Goal: Feedback & Contribution: Submit feedback/report problem

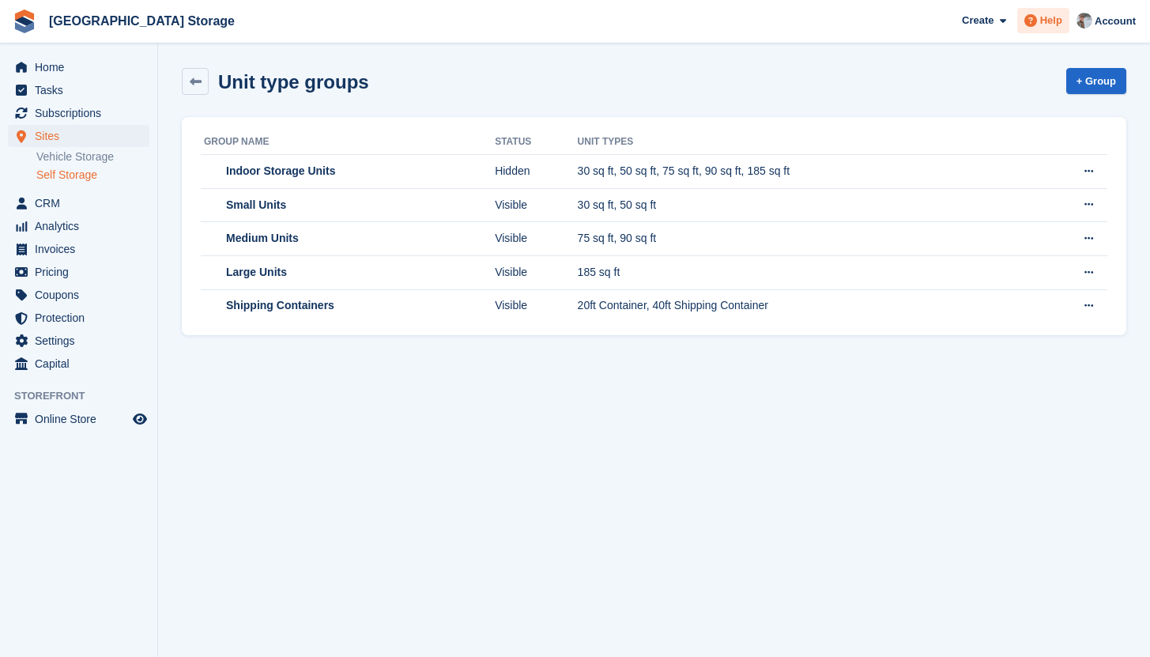
click at [1034, 30] on span at bounding box center [1030, 20] width 19 height 19
click at [1058, 21] on span "Help" at bounding box center [1051, 21] width 22 height 16
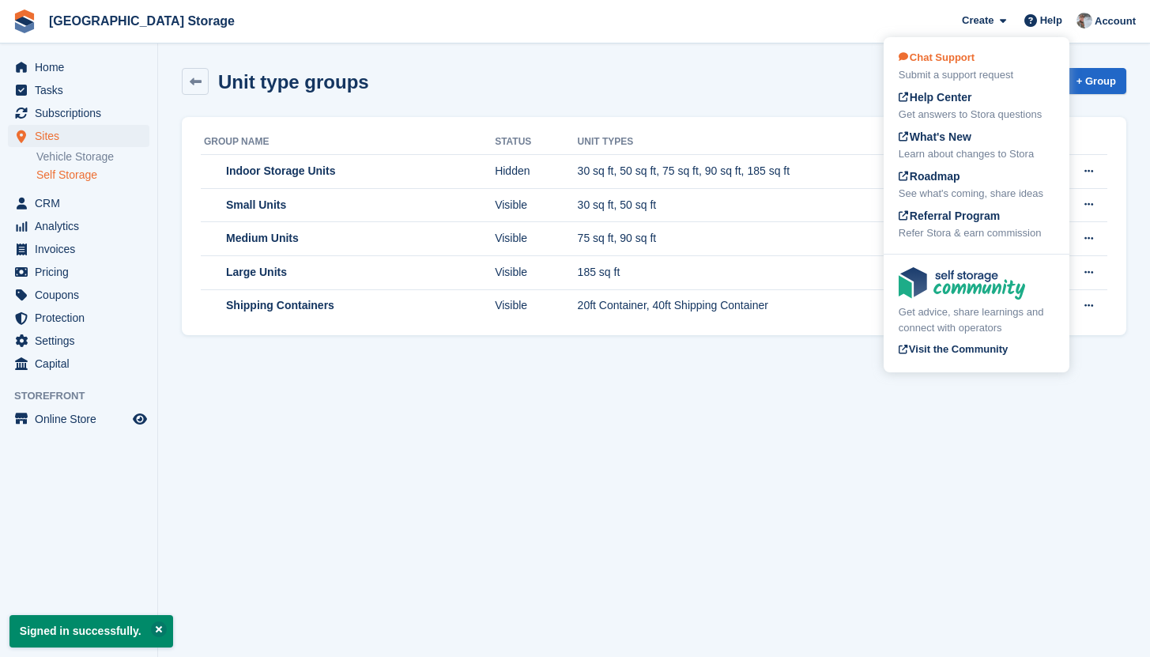
click at [996, 71] on div "Submit a support request" at bounding box center [977, 75] width 156 height 16
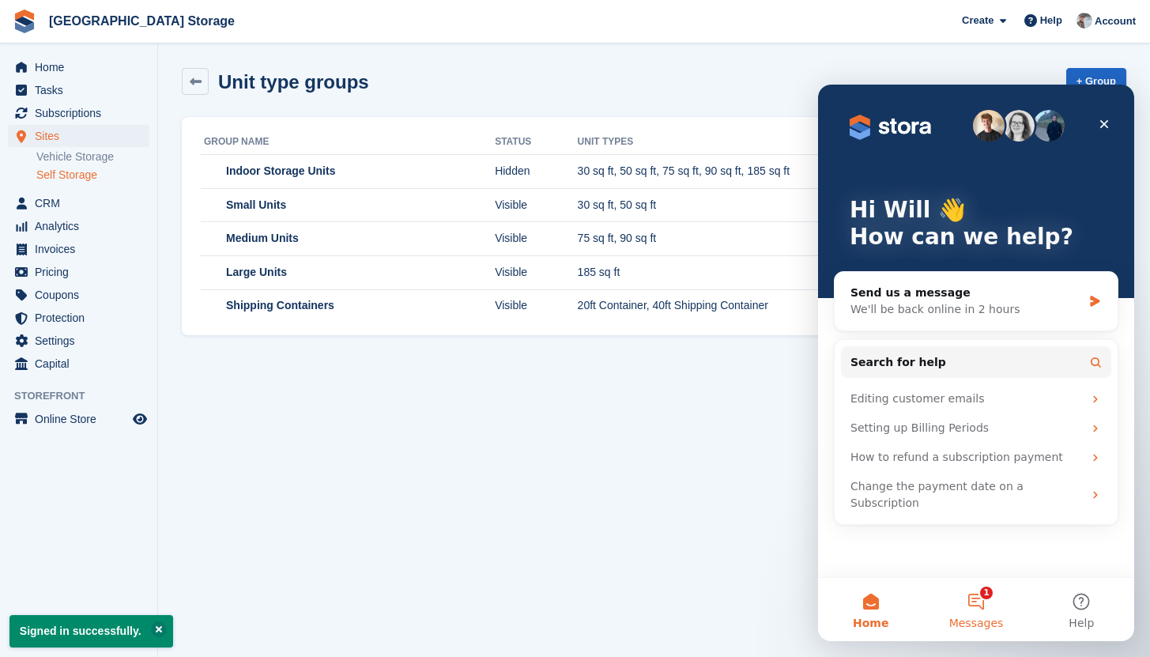
click at [980, 615] on button "1 Messages" at bounding box center [975, 609] width 105 height 63
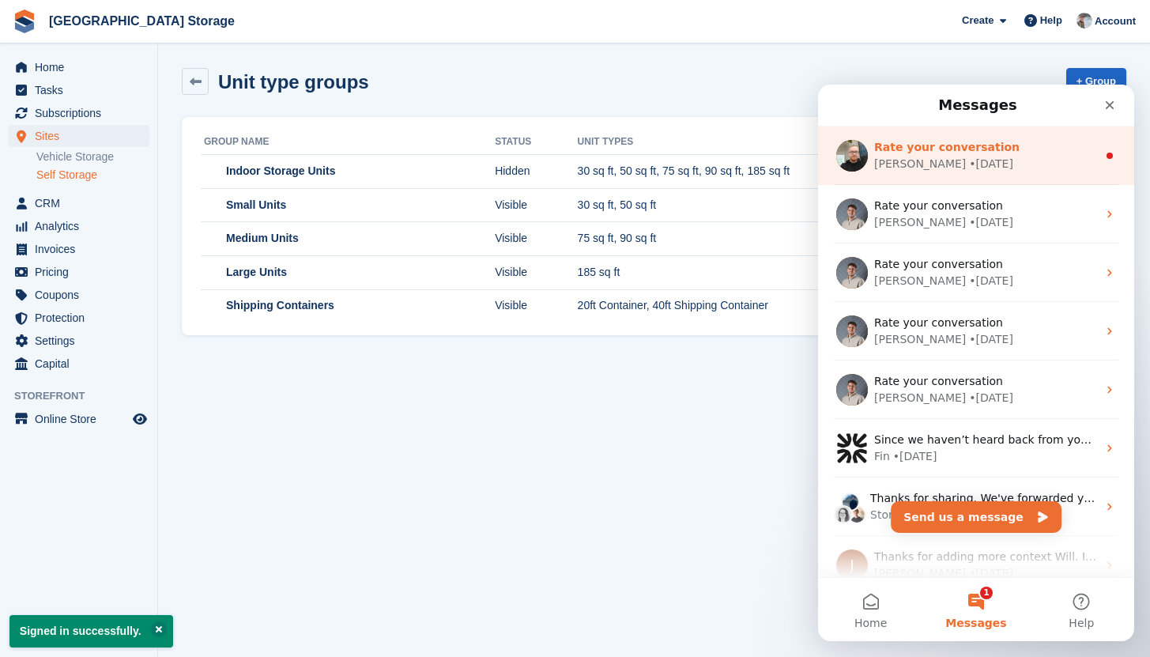
click at [1001, 164] on div "Tom • 1w ago" at bounding box center [985, 164] width 223 height 17
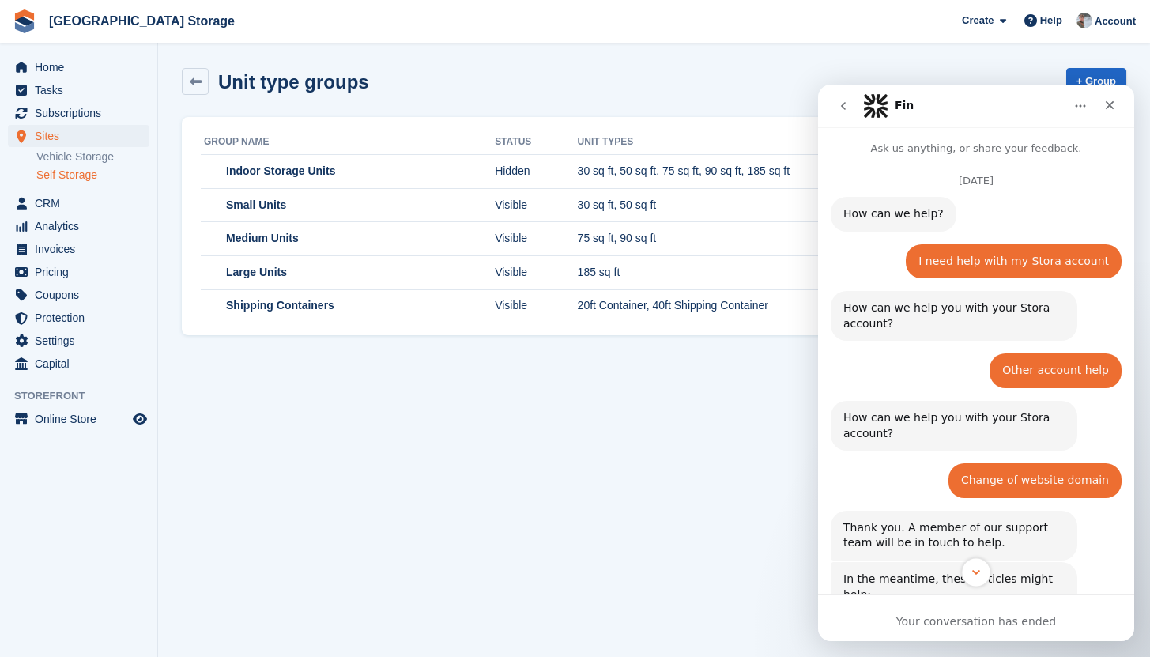
click at [971, 571] on icon "Scroll to bottom" at bounding box center [976, 572] width 14 height 14
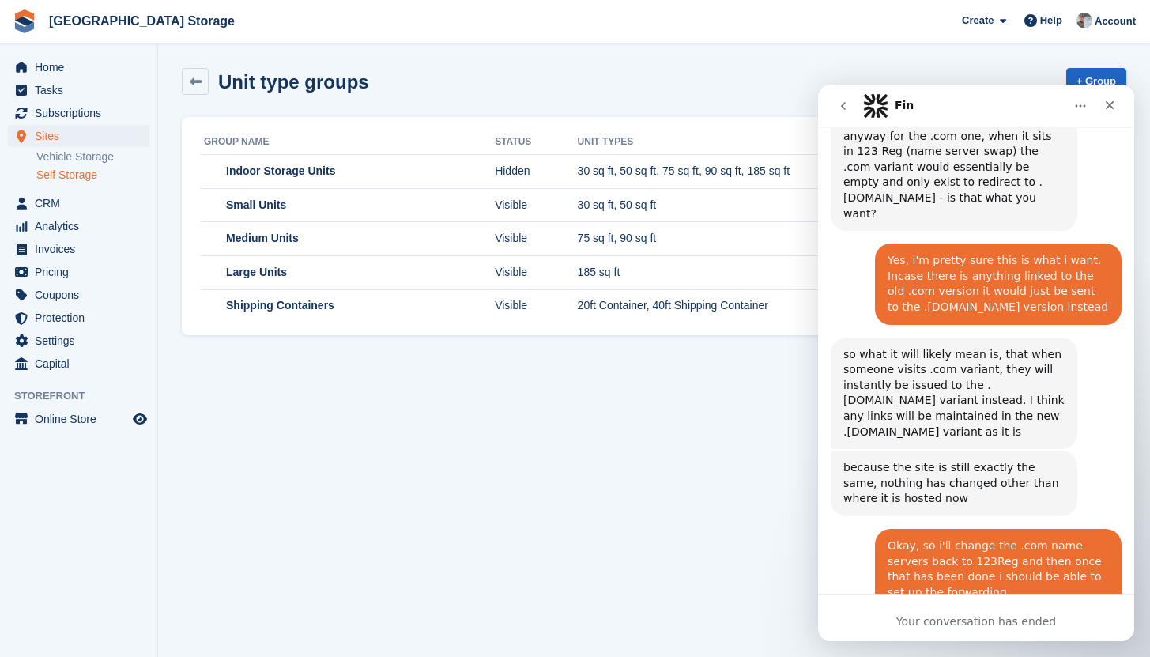
scroll to position [6244, 0]
click at [839, 108] on icon "go back" at bounding box center [843, 106] width 13 height 13
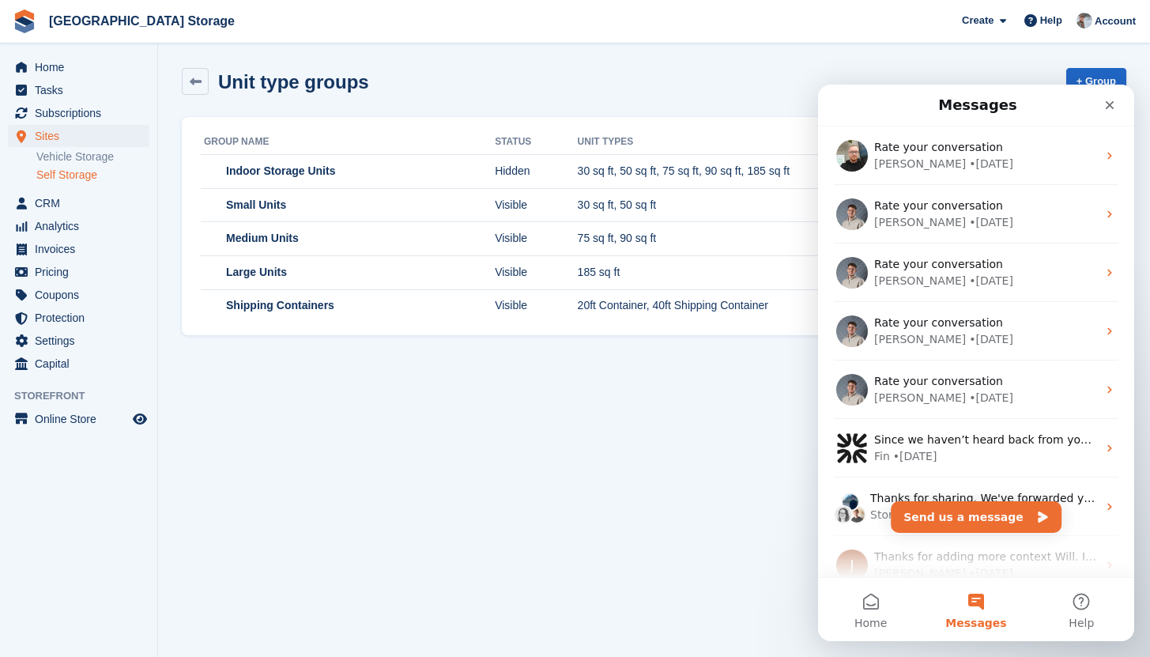
scroll to position [0, 0]
click at [975, 513] on button "Send us a message" at bounding box center [976, 517] width 171 height 32
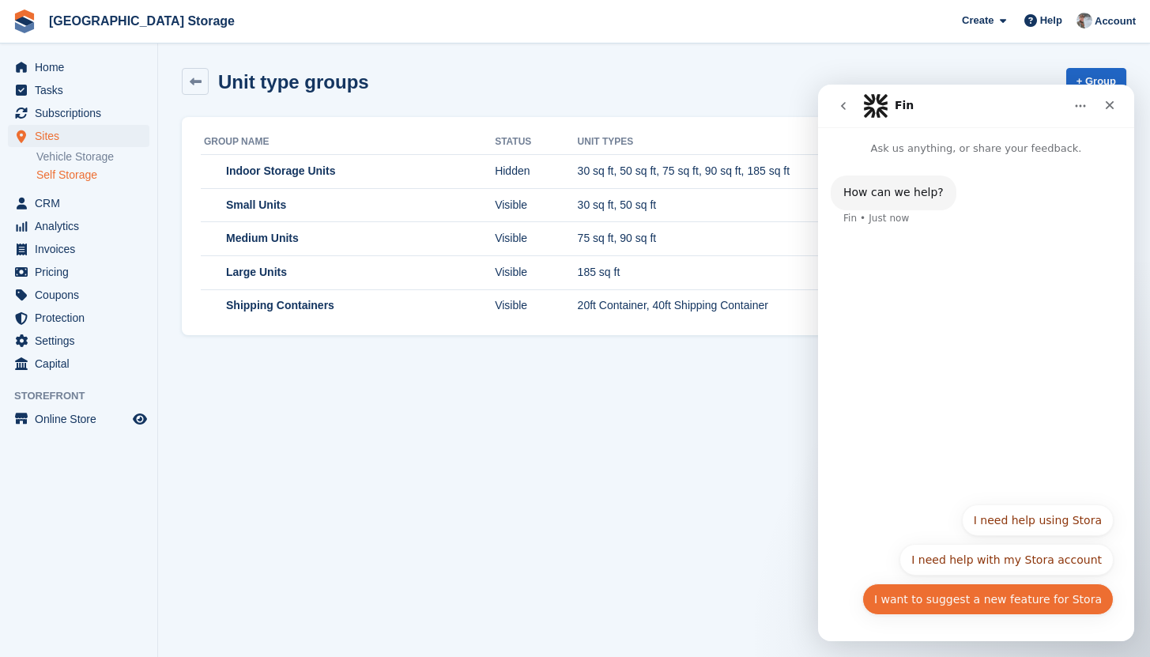
click at [993, 608] on button "I want to suggest a new feature for Stora" at bounding box center [987, 599] width 251 height 32
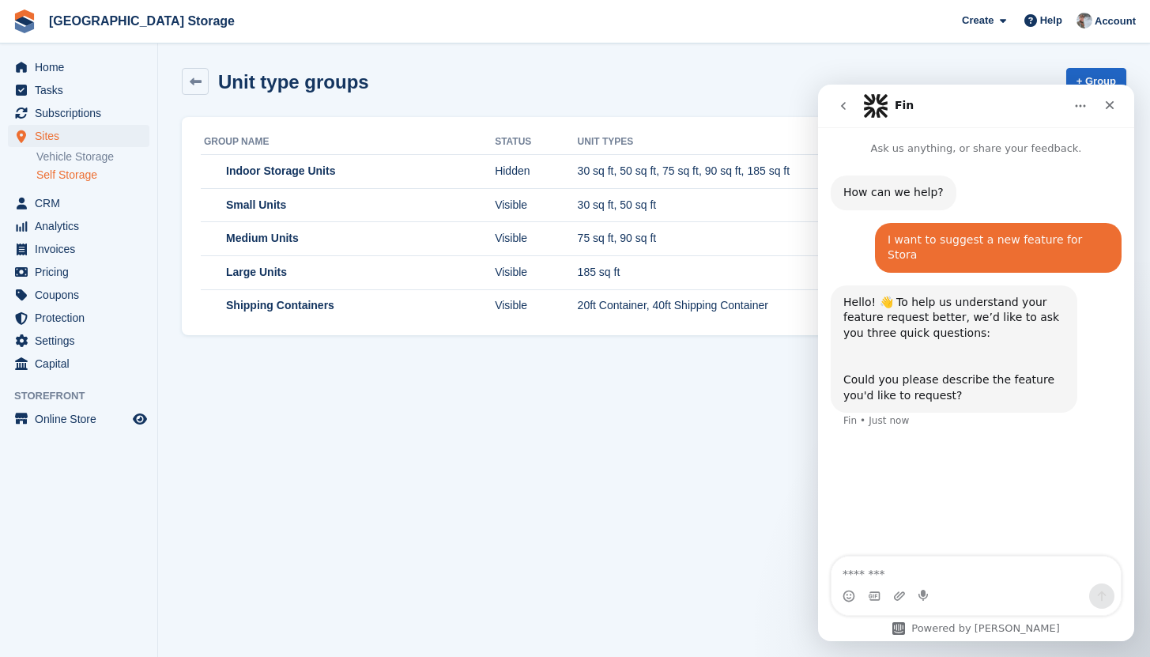
click at [965, 569] on textarea "Message…" at bounding box center [976, 569] width 289 height 27
click at [972, 573] on textarea "**********" at bounding box center [976, 569] width 289 height 27
type textarea "**********"
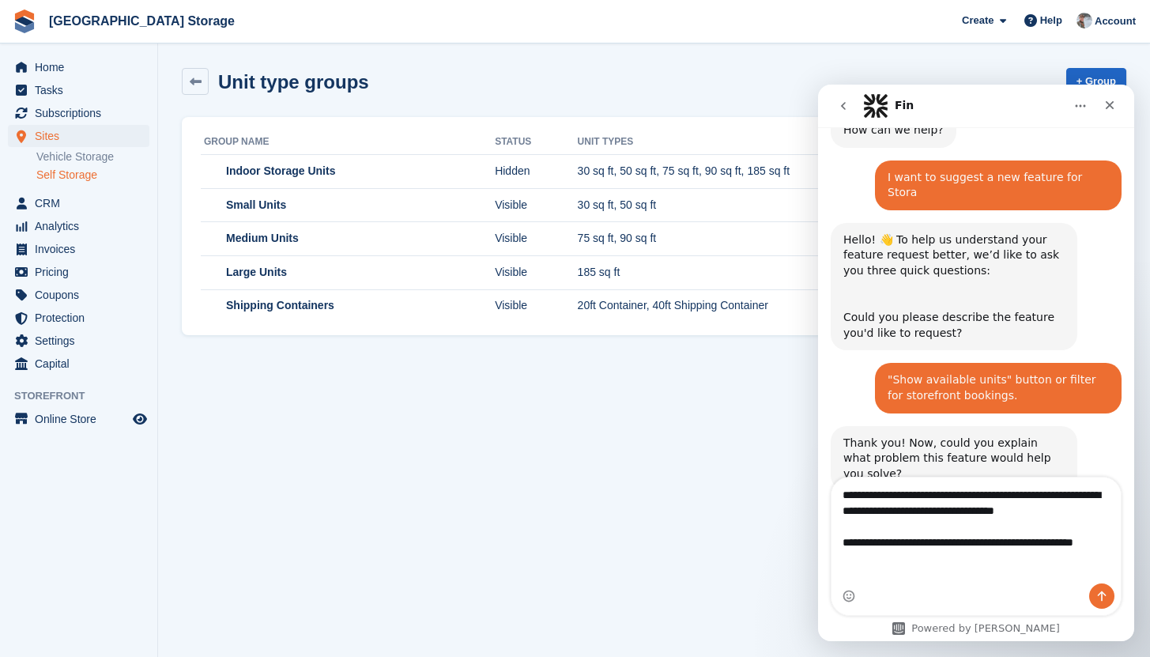
scroll to position [78, 0]
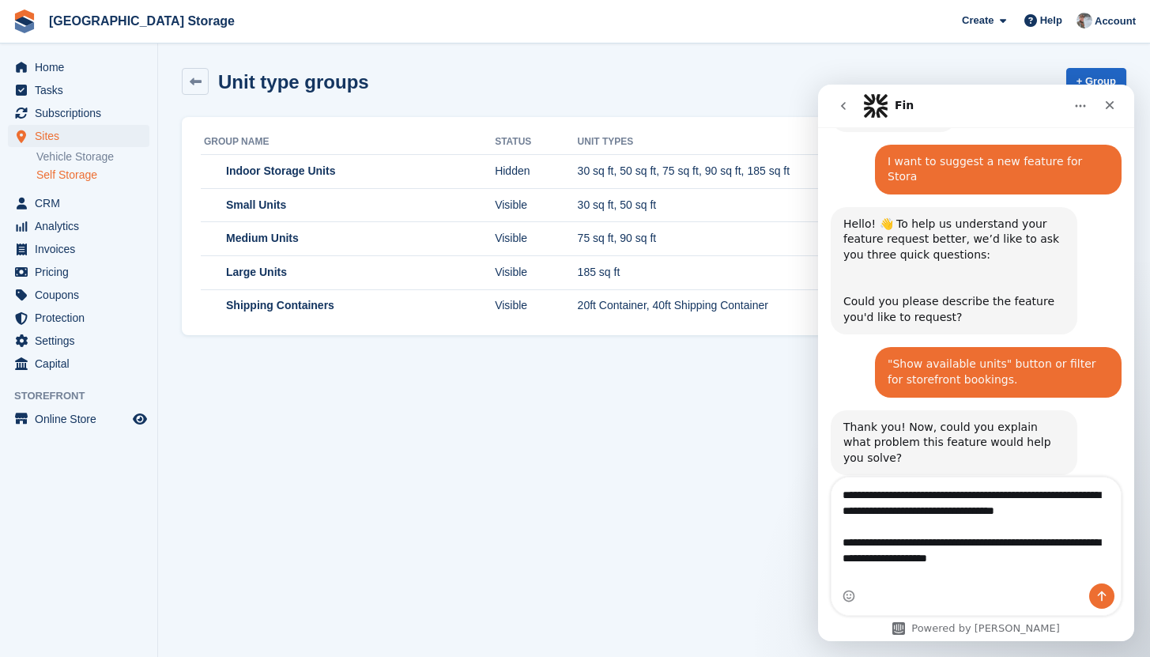
click at [900, 512] on textarea "**********" at bounding box center [976, 530] width 289 height 106
click at [1017, 575] on textarea "**********" at bounding box center [976, 530] width 289 height 106
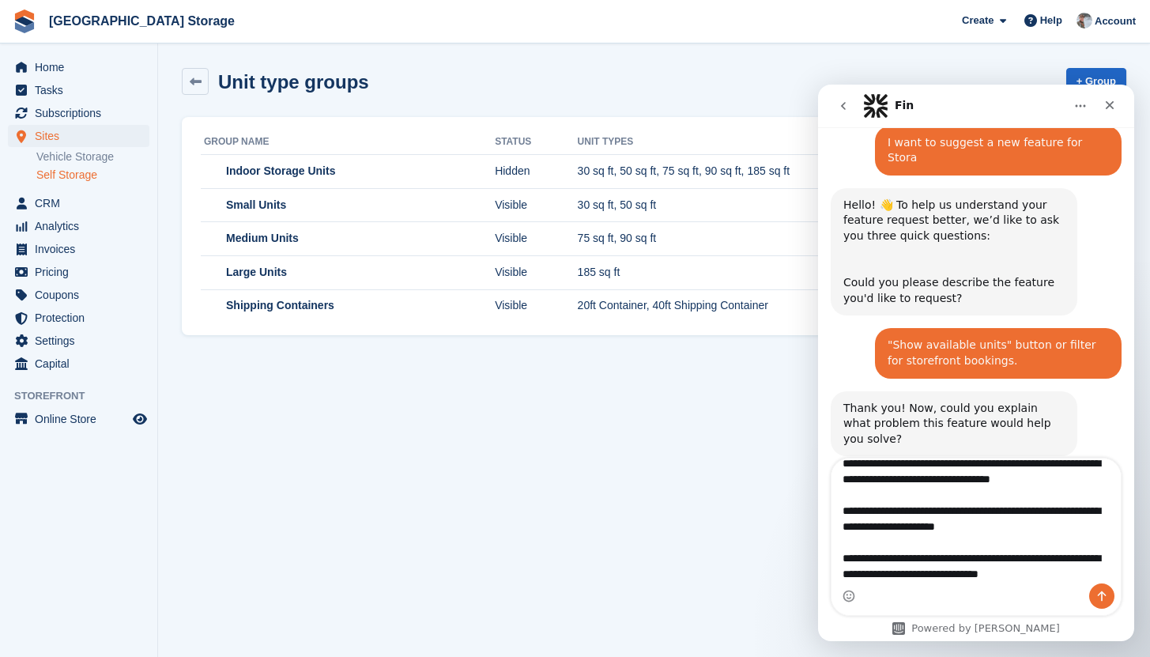
scroll to position [41, 0]
type textarea "**********"
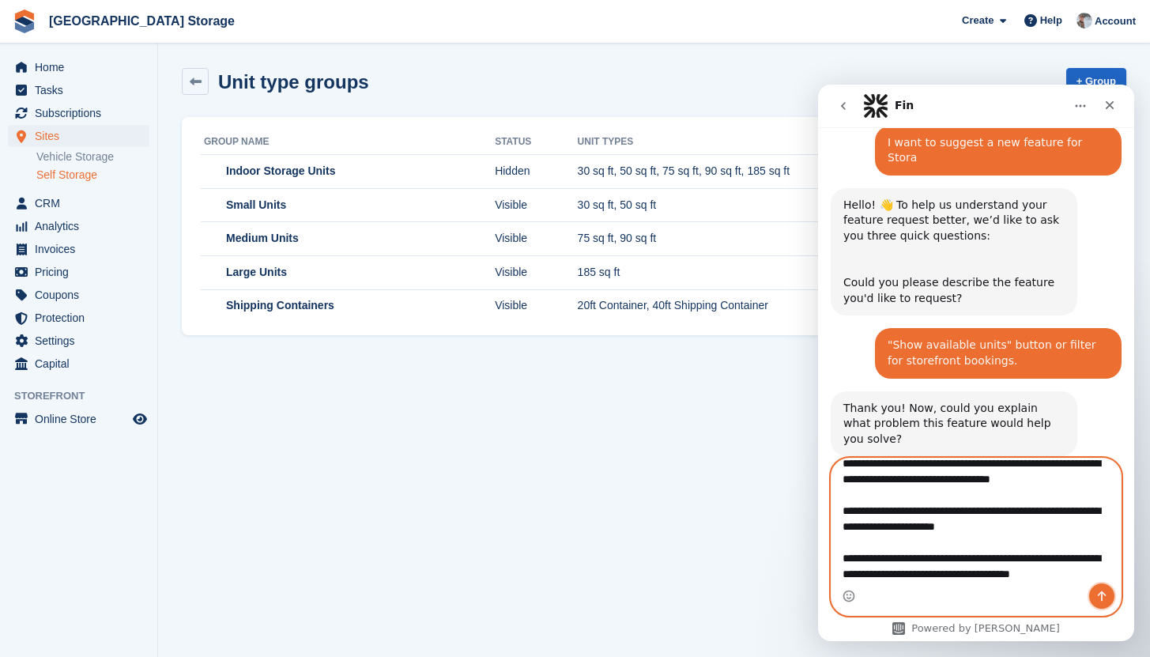
click at [1103, 602] on button "Send a message…" at bounding box center [1101, 595] width 25 height 25
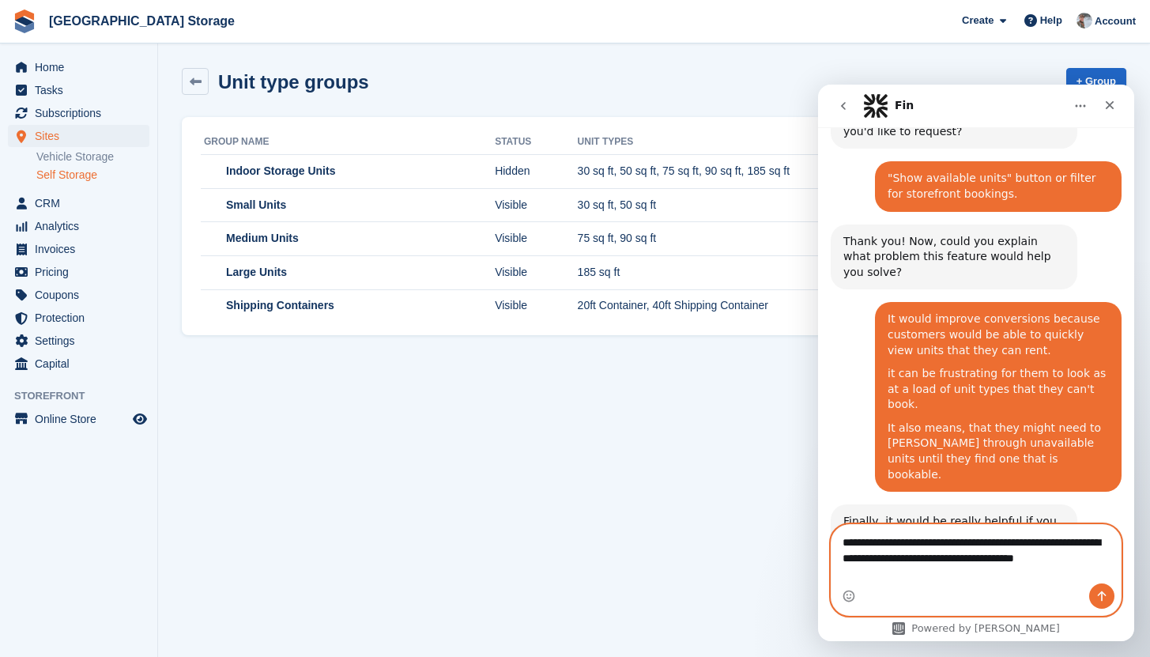
scroll to position [280, 0]
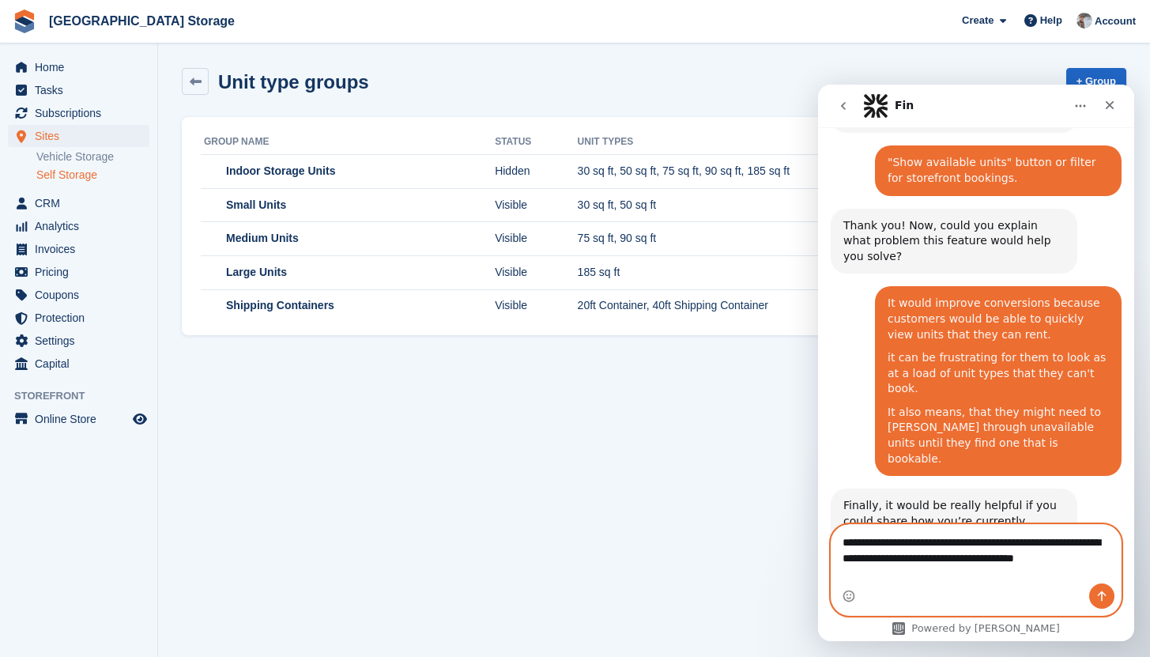
type textarea "**********"
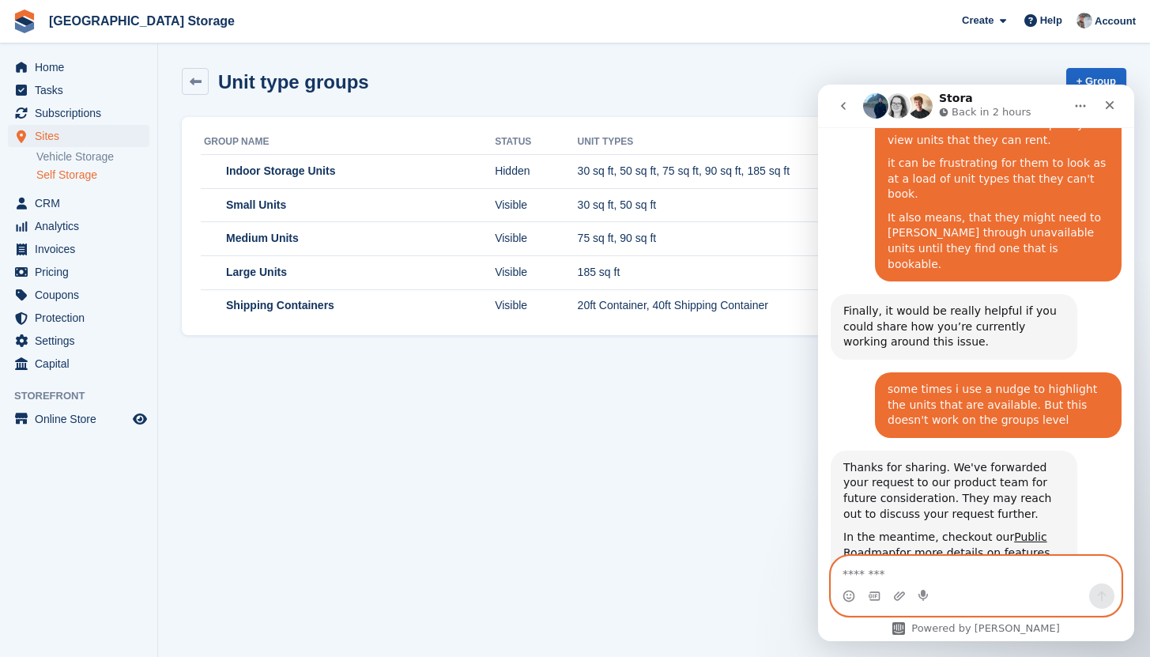
scroll to position [519, 0]
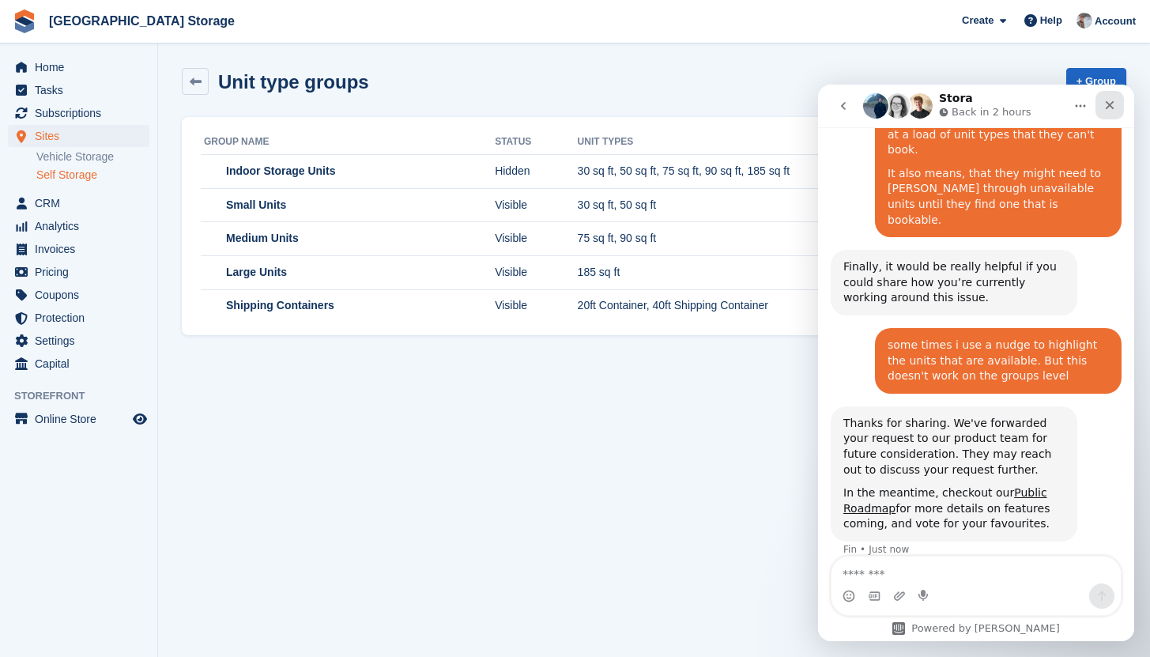
click at [1113, 114] on div "Close" at bounding box center [1110, 105] width 28 height 28
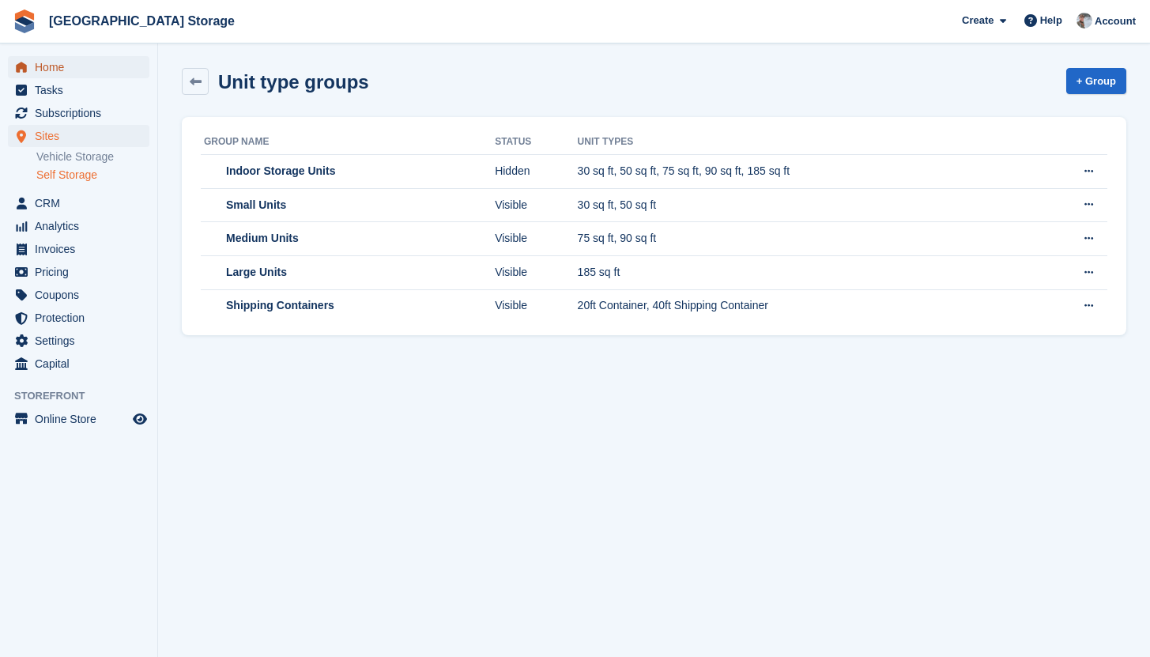
click at [81, 76] on span "Home" at bounding box center [82, 67] width 95 height 22
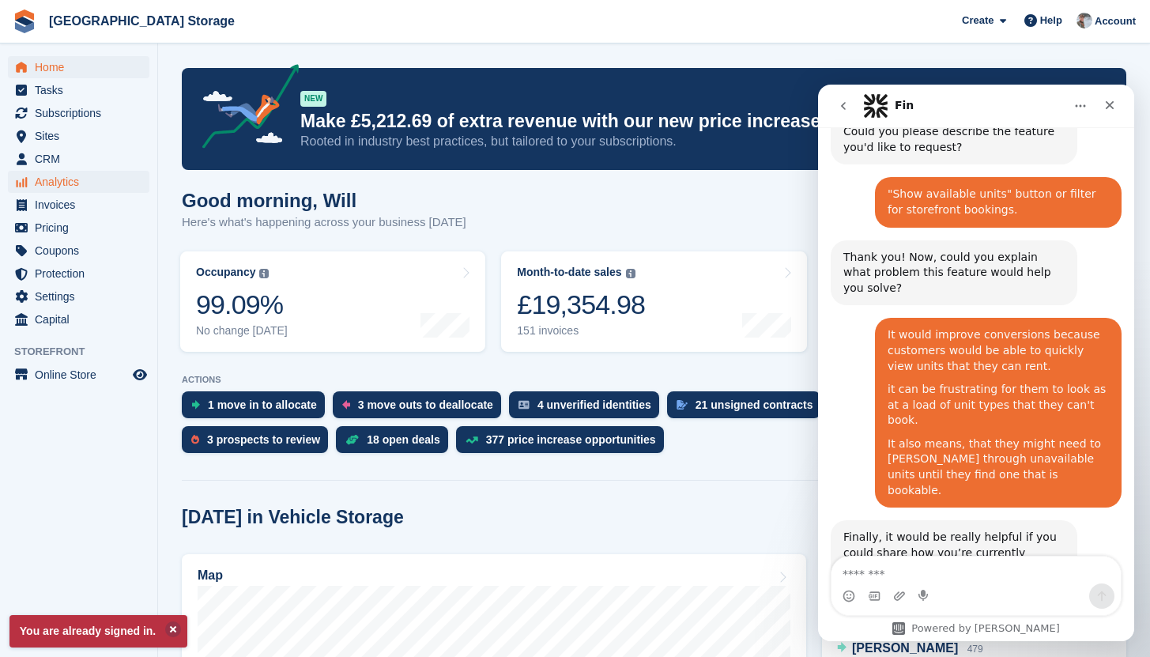
scroll to position [248, 0]
click at [67, 134] on span "Sites" at bounding box center [82, 136] width 95 height 22
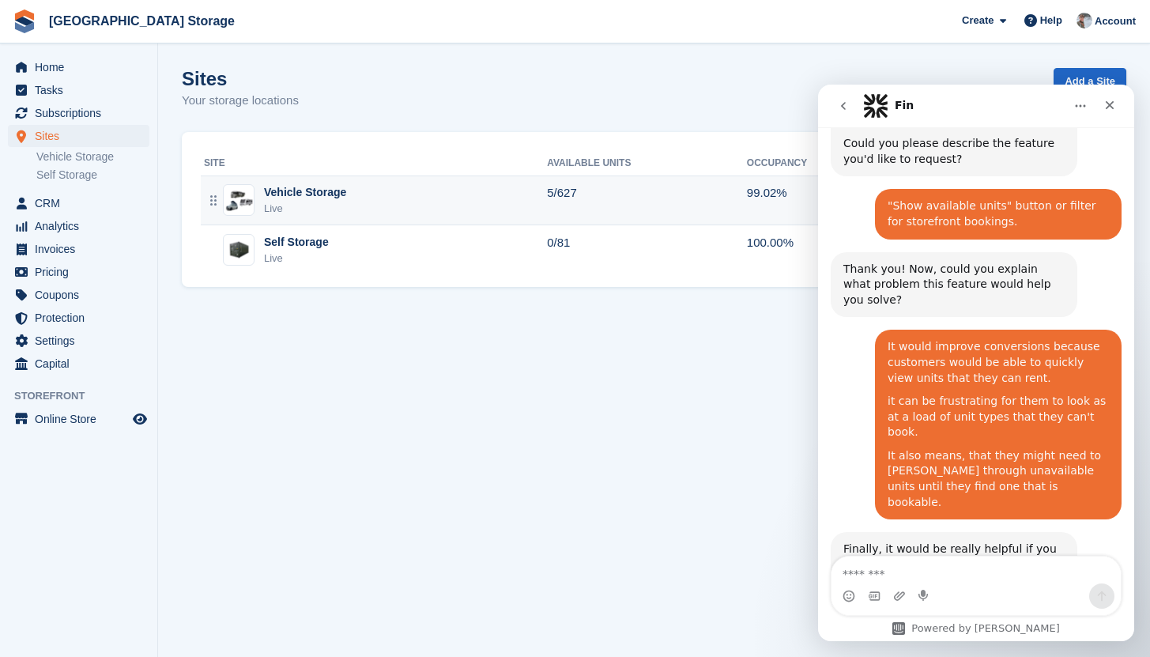
click at [460, 210] on div "Vehicle Storage Live" at bounding box center [375, 200] width 343 height 32
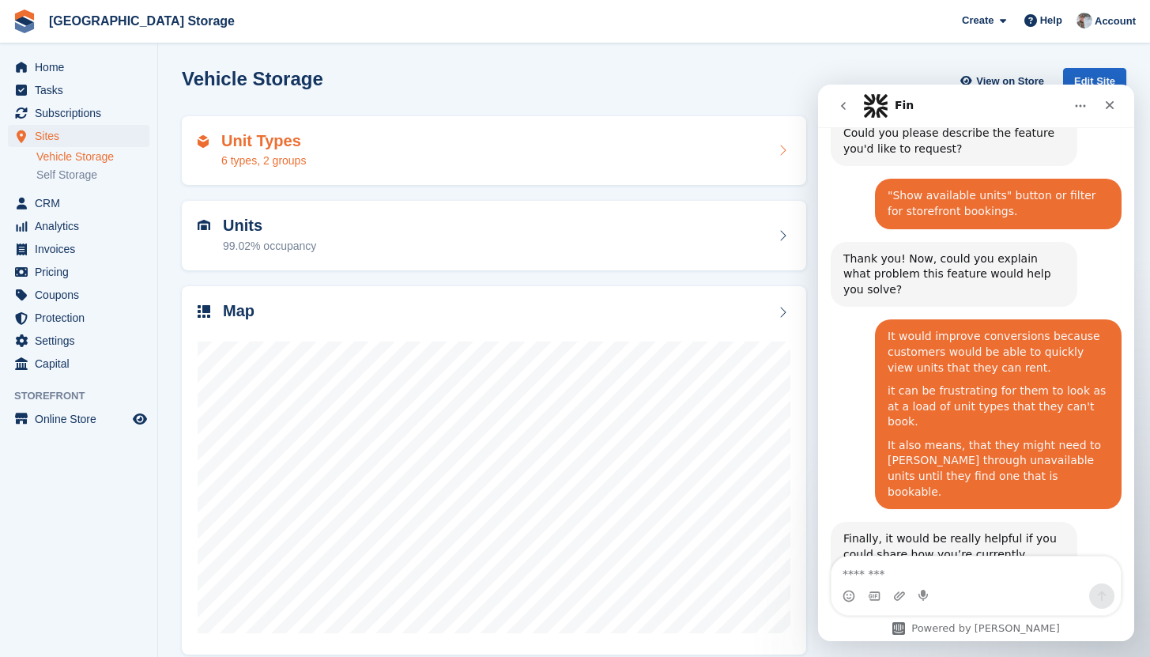
scroll to position [248, 0]
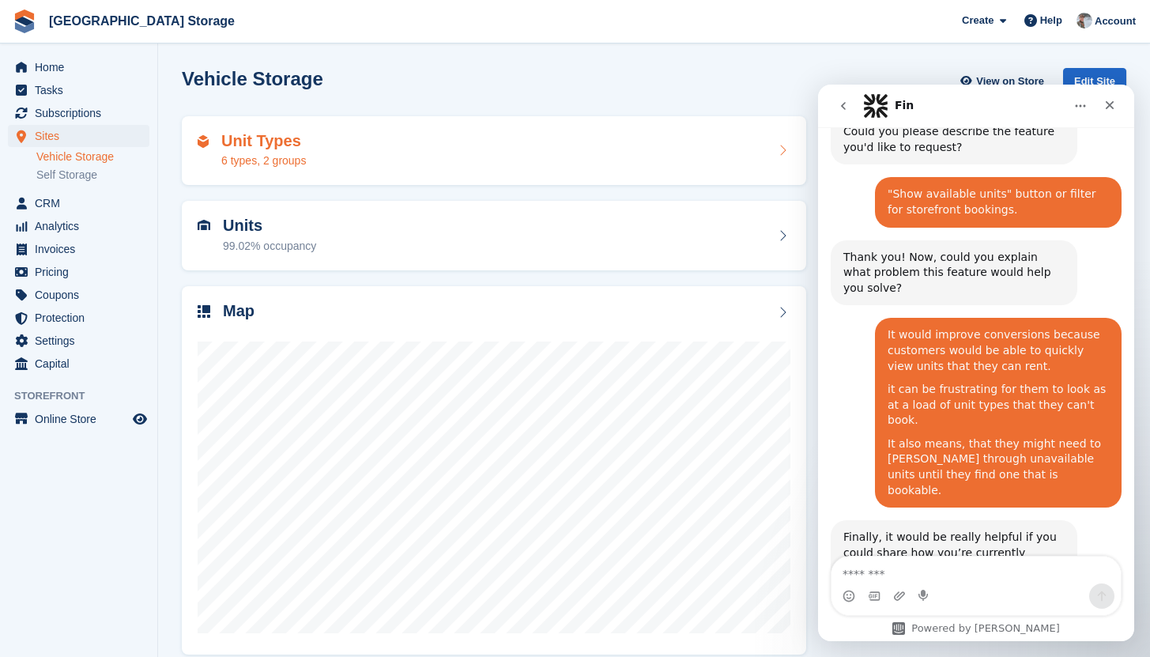
click at [463, 173] on div "Unit Types 6 types, 2 groups" at bounding box center [494, 151] width 624 height 70
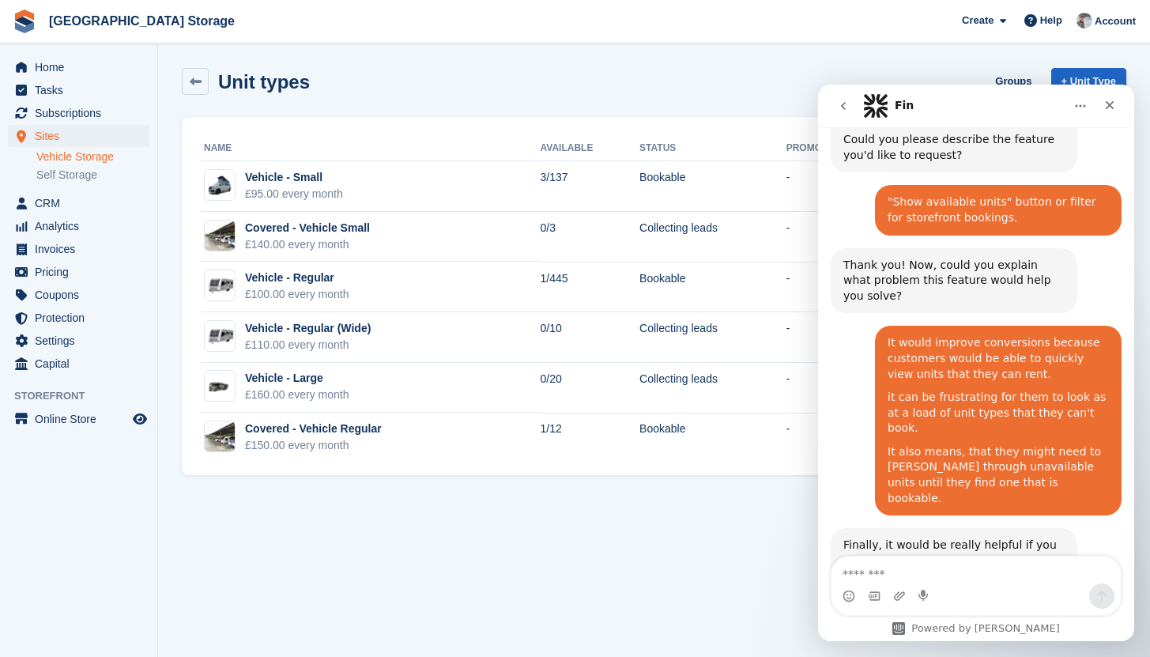
scroll to position [248, 0]
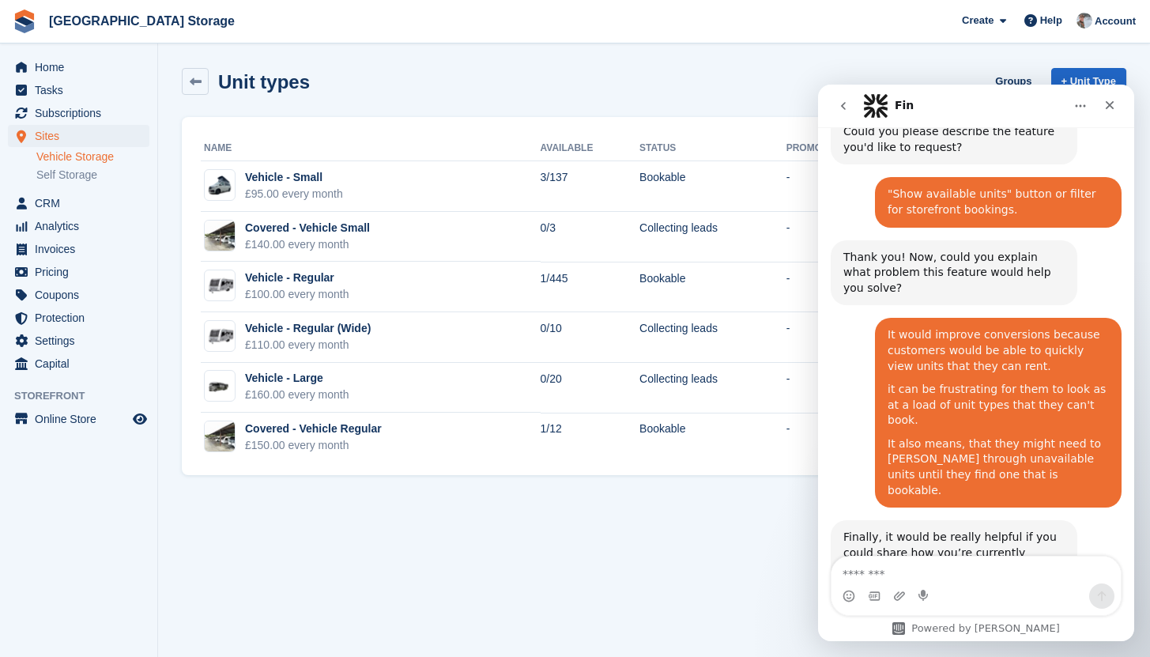
click at [847, 104] on icon "go back" at bounding box center [843, 106] width 13 height 13
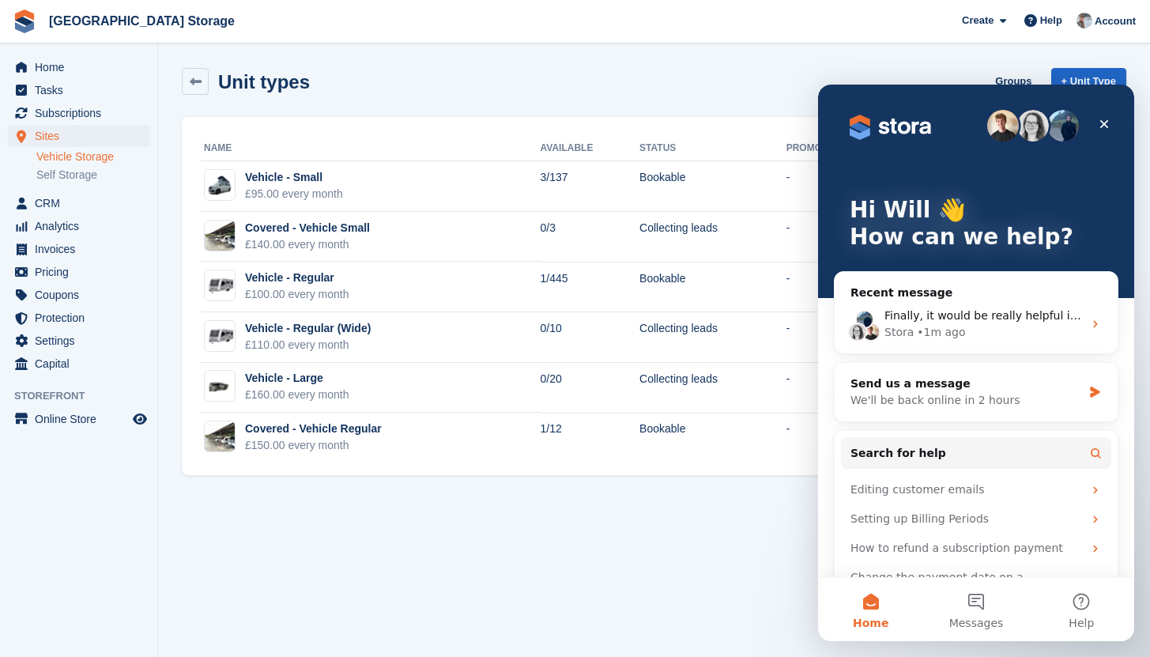
scroll to position [0, 0]
click at [1107, 129] on icon "Close" at bounding box center [1104, 124] width 13 height 13
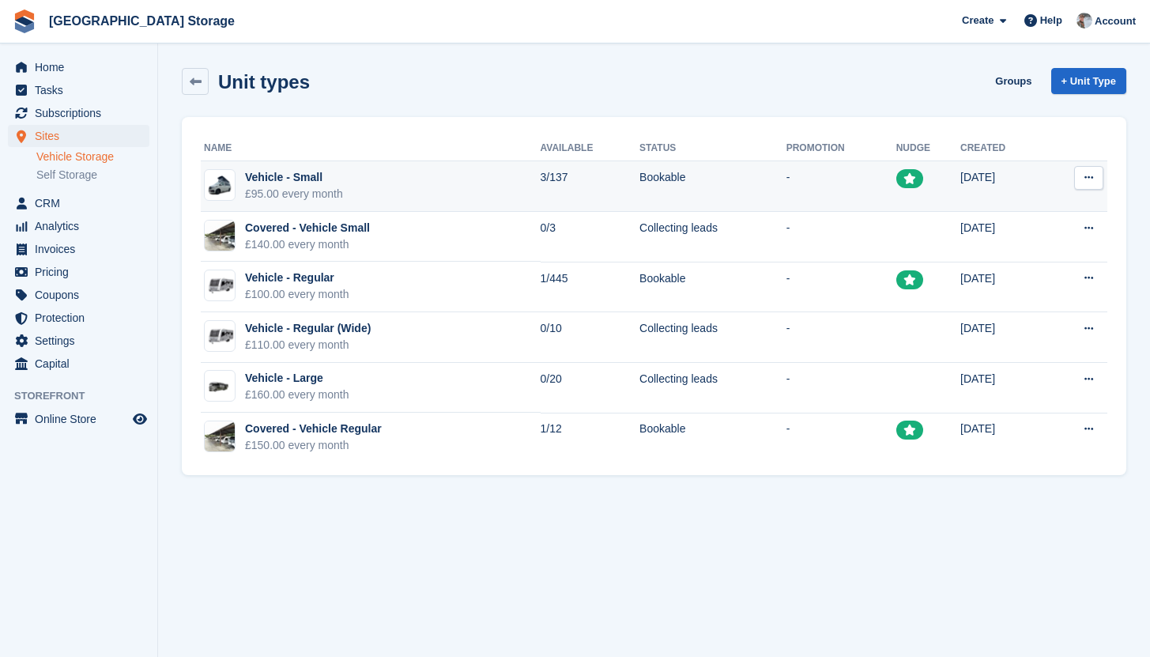
click at [988, 190] on td "23 Jul 2024" at bounding box center [1002, 186] width 85 height 51
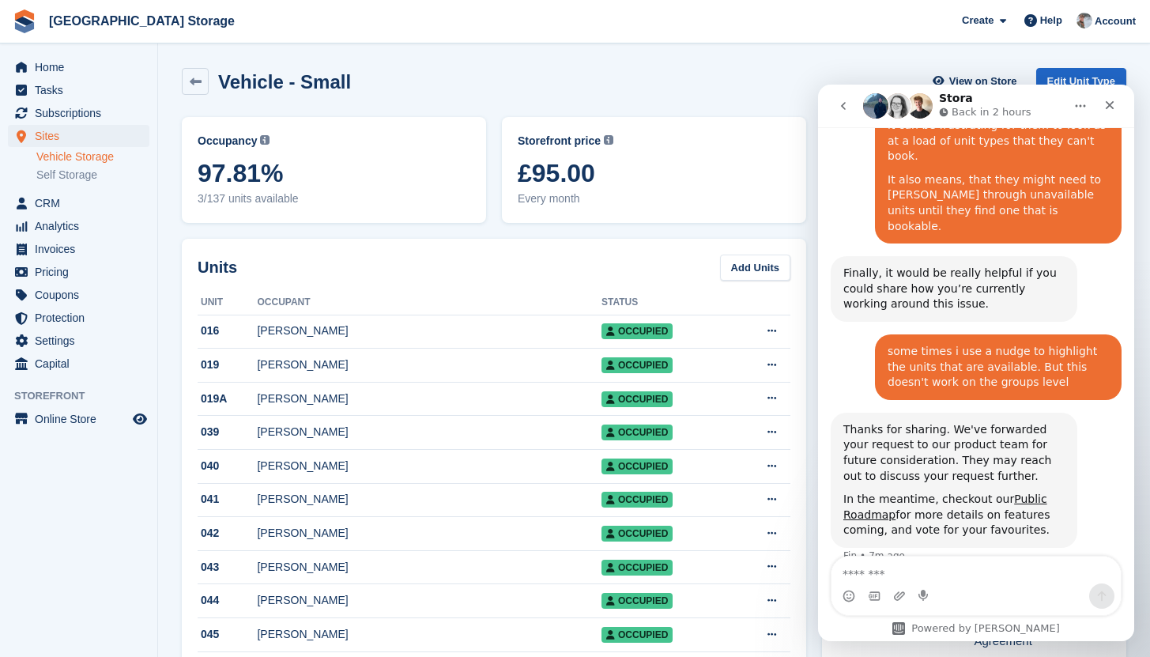
scroll to position [519, 0]
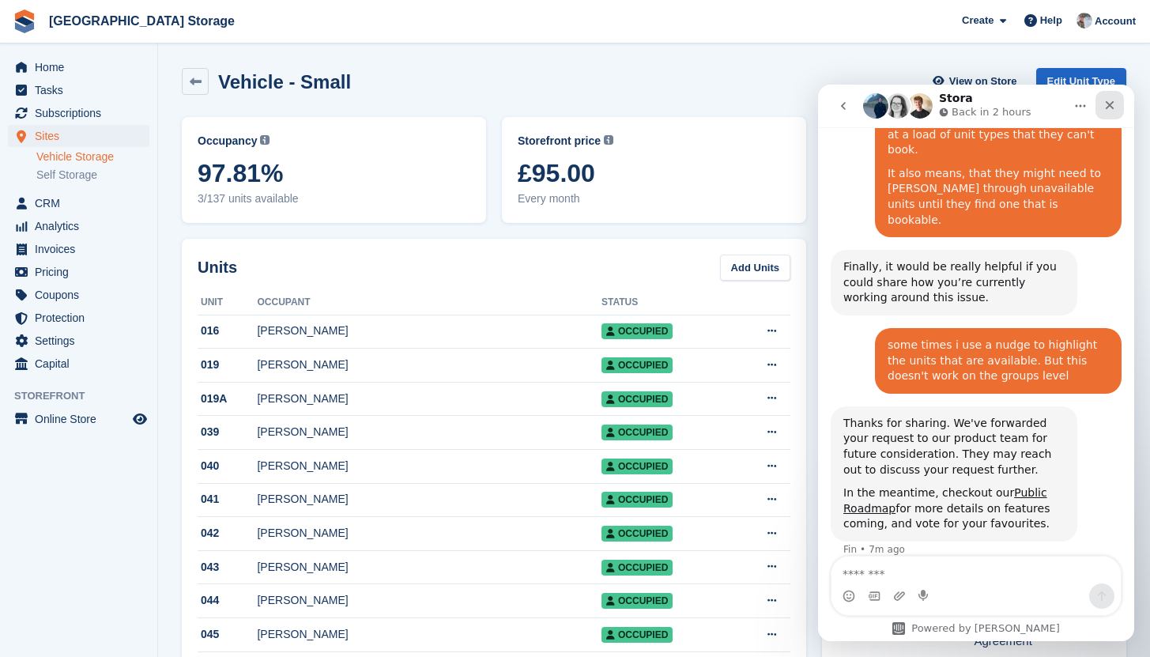
click at [1110, 107] on icon "Close" at bounding box center [1109, 105] width 13 height 13
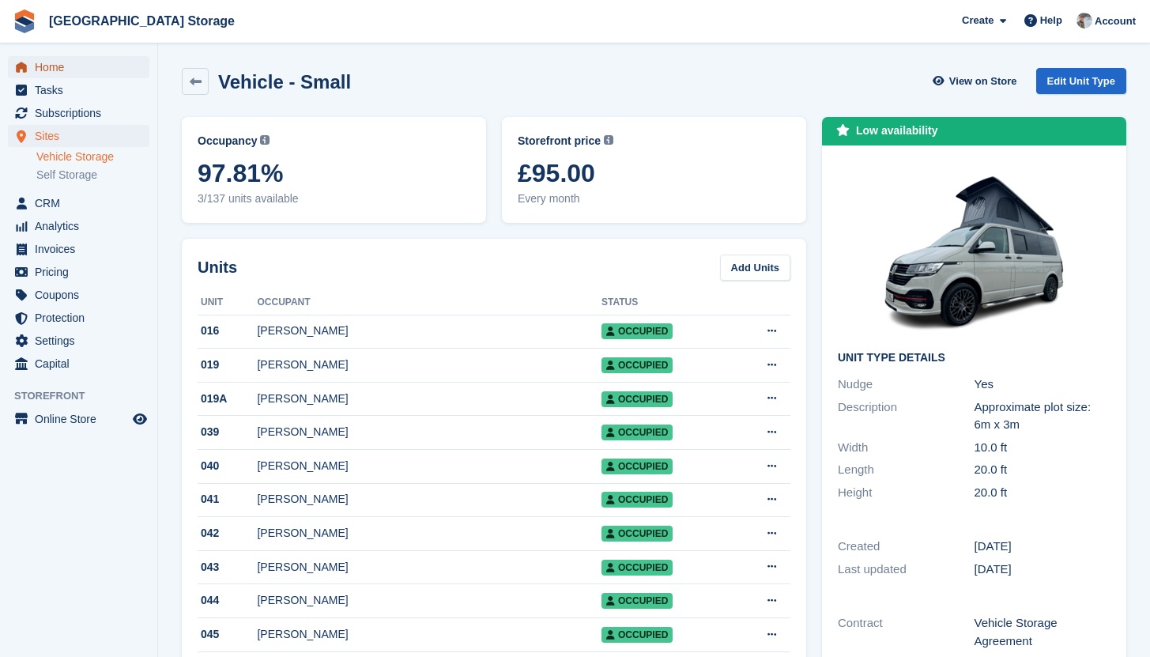
click at [36, 74] on span "Home" at bounding box center [82, 67] width 95 height 22
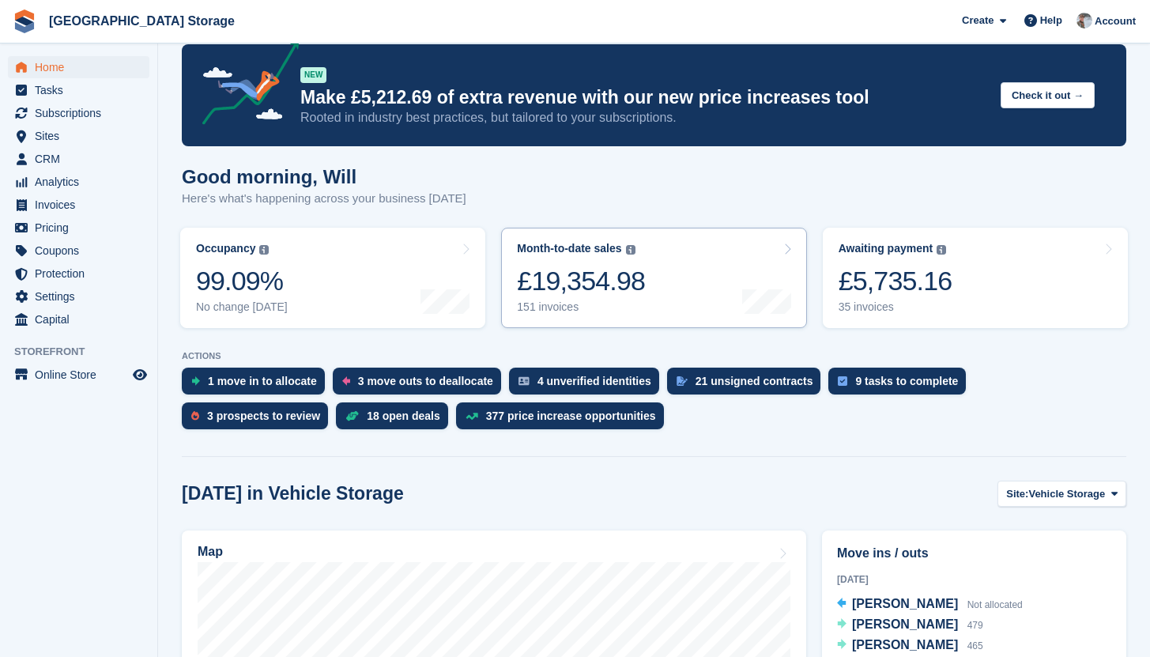
scroll to position [25, 0]
